Goal: Task Accomplishment & Management: Use online tool/utility

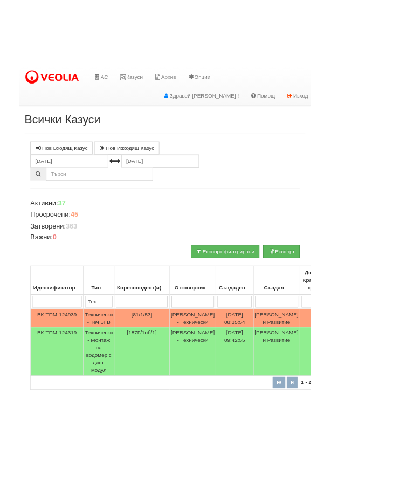
scroll to position [0, 17]
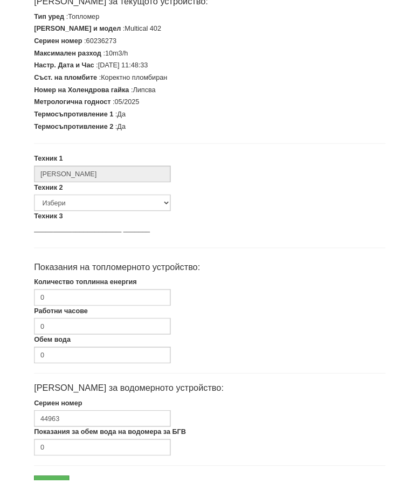
scroll to position [221, 0]
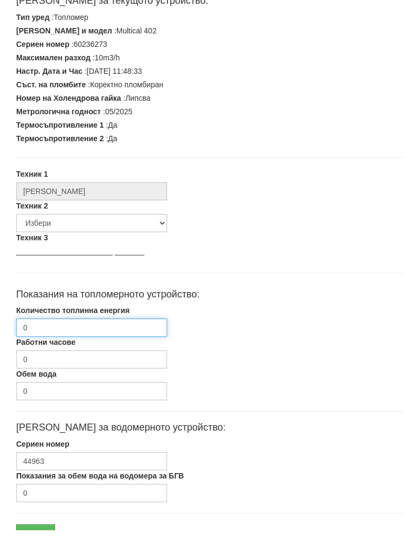
click at [70, 329] on input "0" at bounding box center [91, 338] width 151 height 18
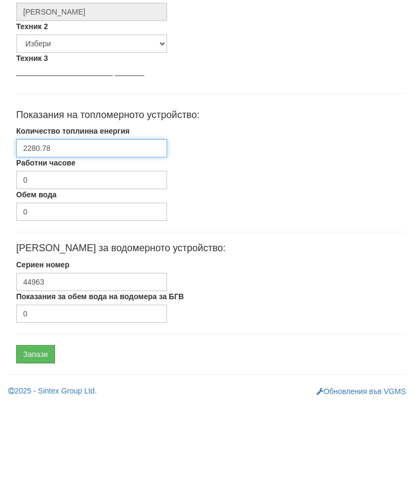
scroll to position [324, 0]
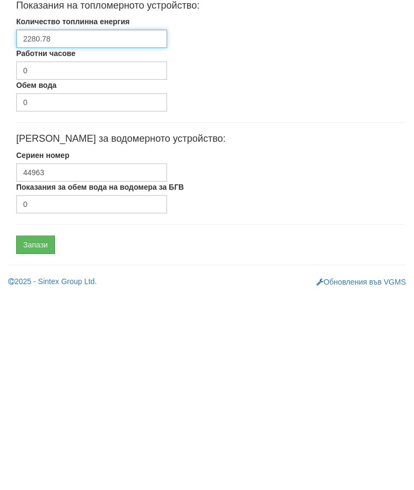
type input "2280.78"
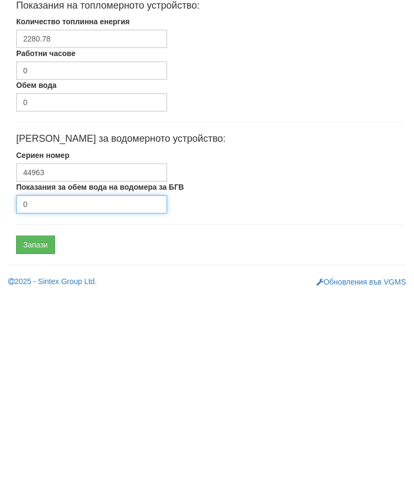
click at [66, 391] on input "0" at bounding box center [91, 400] width 151 height 18
type input "2933"
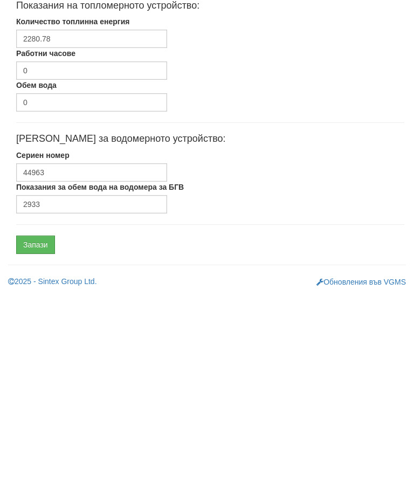
click at [37, 432] on input "Запази" at bounding box center [35, 441] width 39 height 18
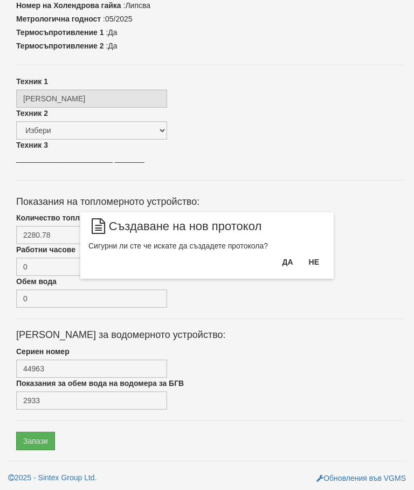
click at [282, 263] on button "Да" at bounding box center [287, 261] width 24 height 17
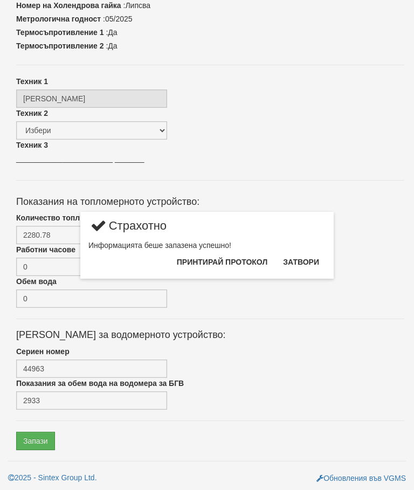
click at [303, 259] on button "Затвори" at bounding box center [301, 261] width 49 height 17
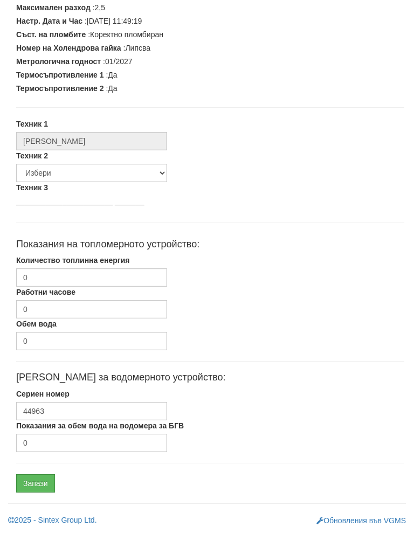
scroll to position [273, 0]
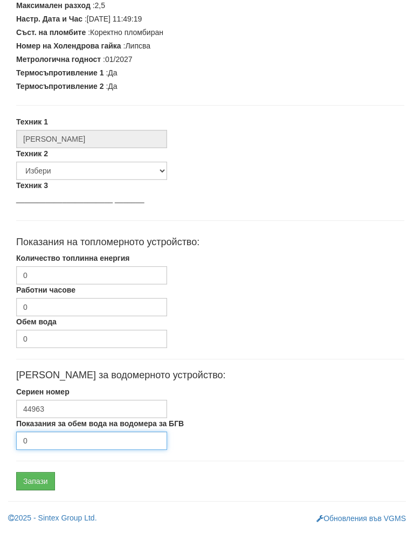
click at [61, 443] on input "0" at bounding box center [91, 452] width 151 height 18
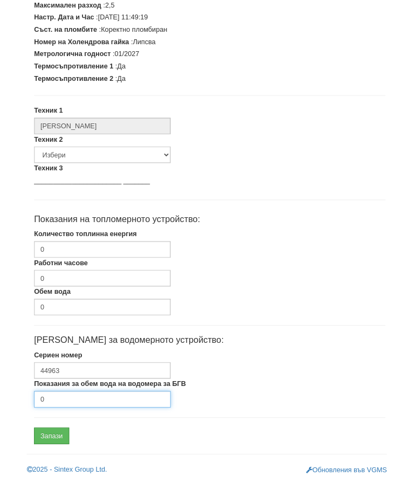
scroll to position [324, 0]
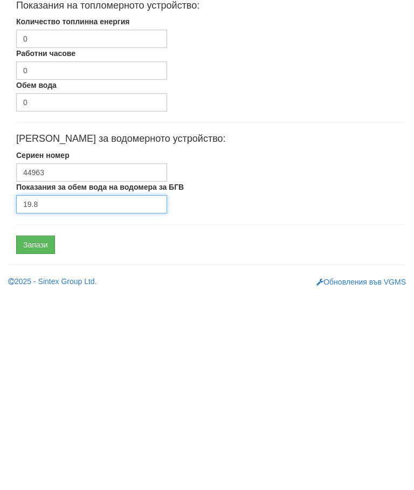
type input "19.8"
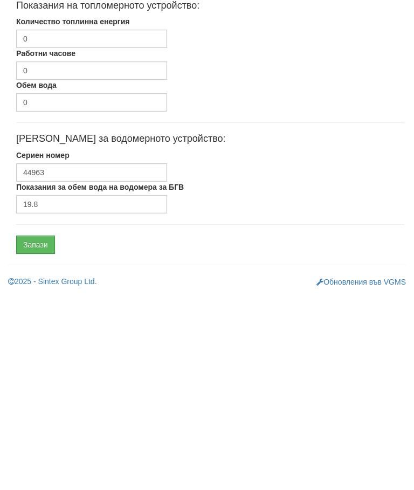
click at [45, 432] on input "Запази" at bounding box center [35, 441] width 39 height 18
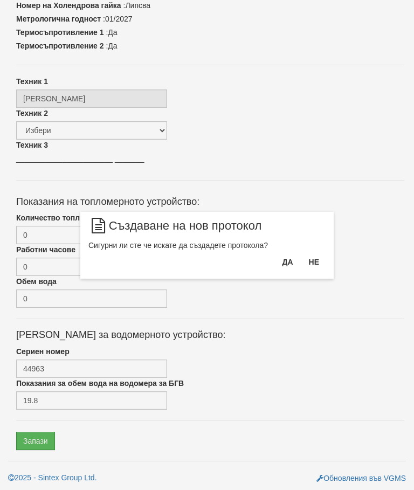
click at [288, 262] on button "Да" at bounding box center [287, 261] width 24 height 17
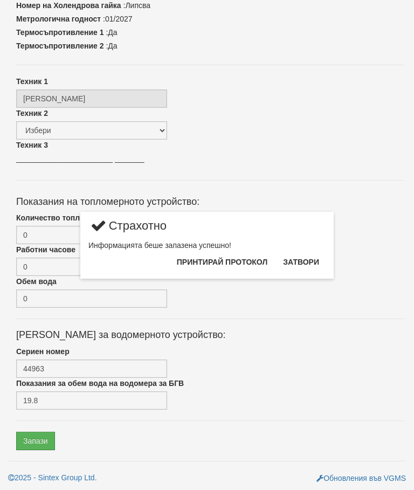
click at [304, 261] on button "Затвори" at bounding box center [301, 261] width 49 height 17
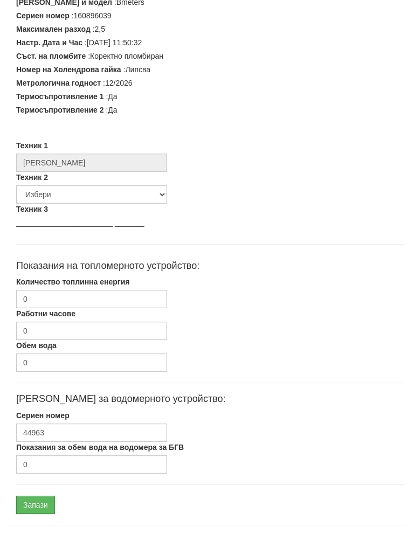
scroll to position [273, 0]
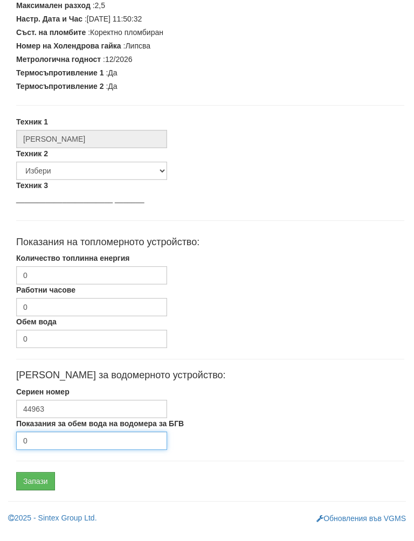
click at [49, 444] on input "0" at bounding box center [91, 452] width 151 height 18
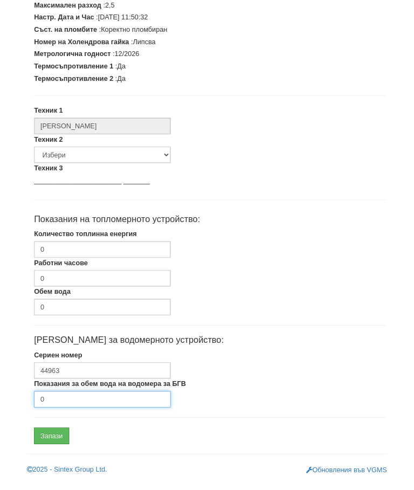
scroll to position [324, 0]
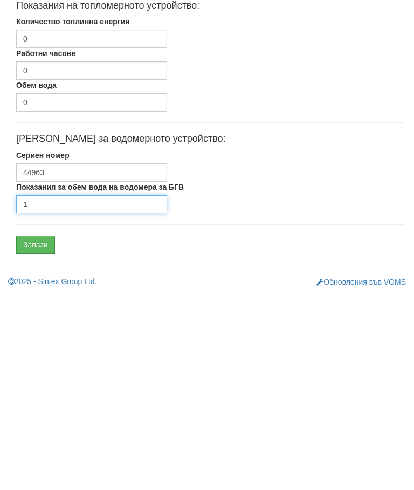
type input "1"
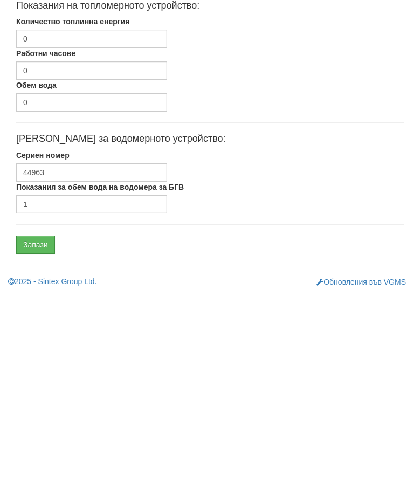
click at [44, 432] on input "Запази" at bounding box center [35, 441] width 39 height 18
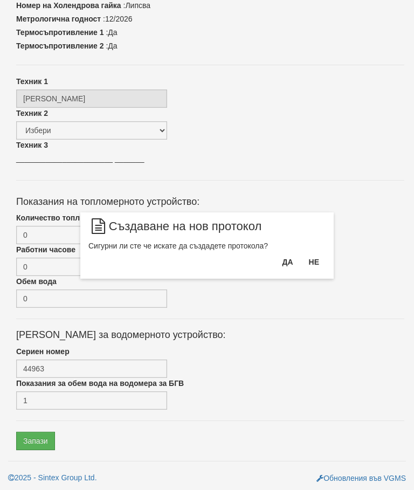
click at [280, 254] on button "Да" at bounding box center [287, 261] width 24 height 17
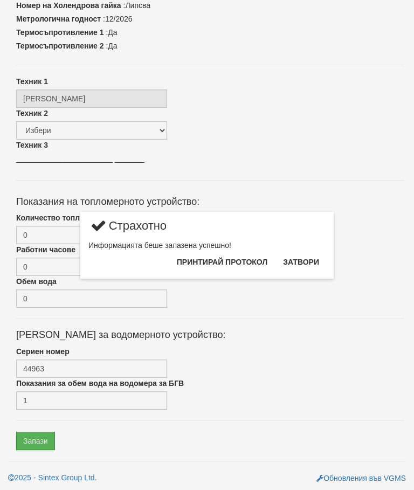
click at [305, 259] on button "Затвори" at bounding box center [301, 261] width 49 height 17
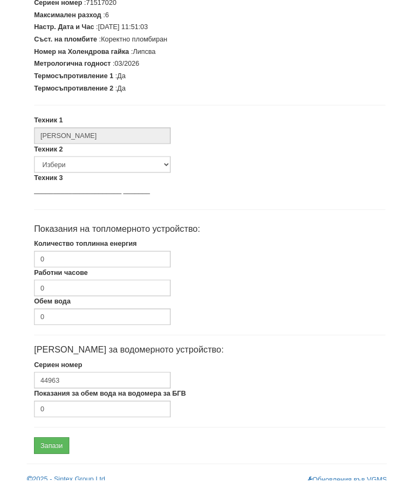
scroll to position [264, 0]
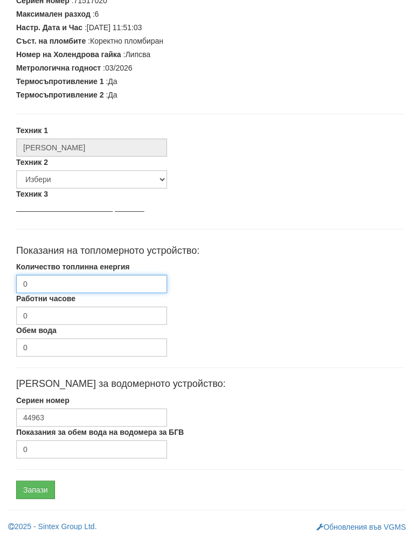
click at [120, 286] on input "0" at bounding box center [91, 295] width 151 height 18
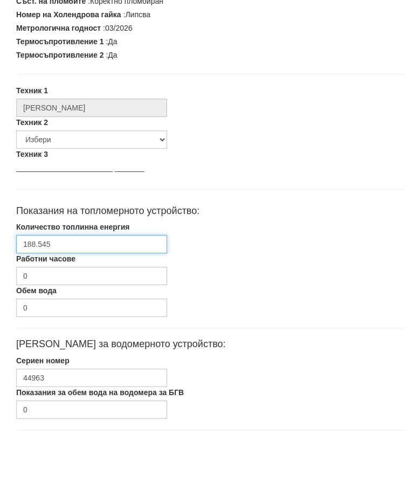
scroll to position [324, 0]
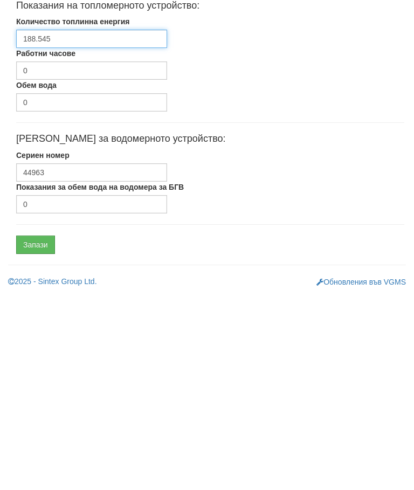
type input "188.545"
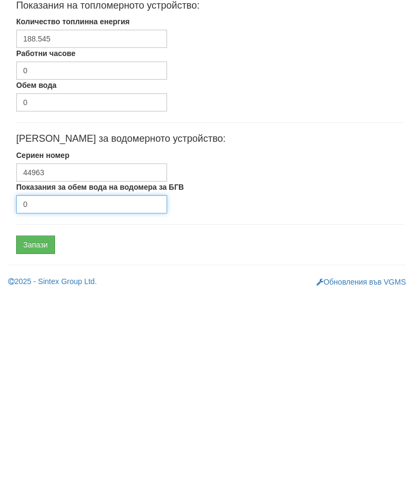
click at [66, 391] on input "0" at bounding box center [91, 400] width 151 height 18
type input "1017"
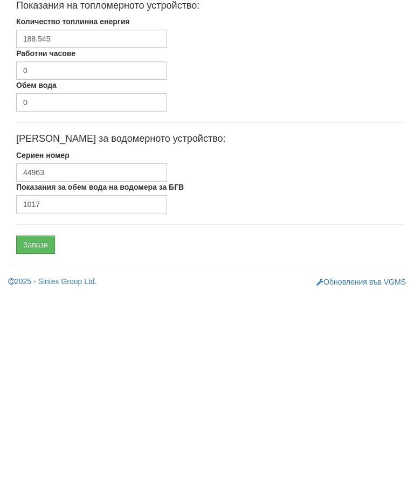
click at [39, 432] on input "Запази" at bounding box center [35, 441] width 39 height 18
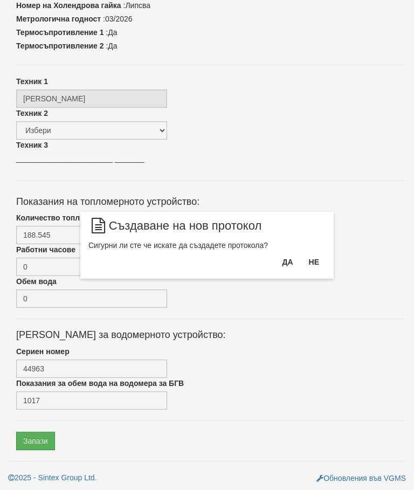
click at [281, 267] on button "Да" at bounding box center [287, 261] width 24 height 17
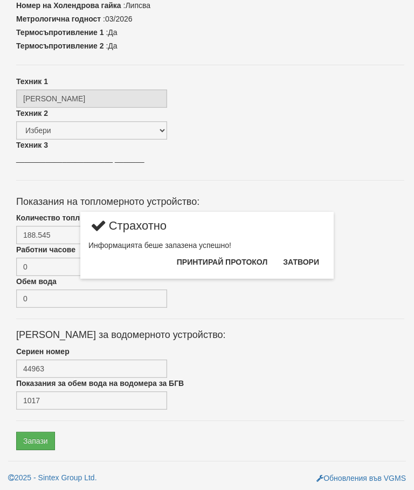
click at [302, 258] on button "Затвори" at bounding box center [301, 261] width 49 height 17
